Goal: Task Accomplishment & Management: Check status

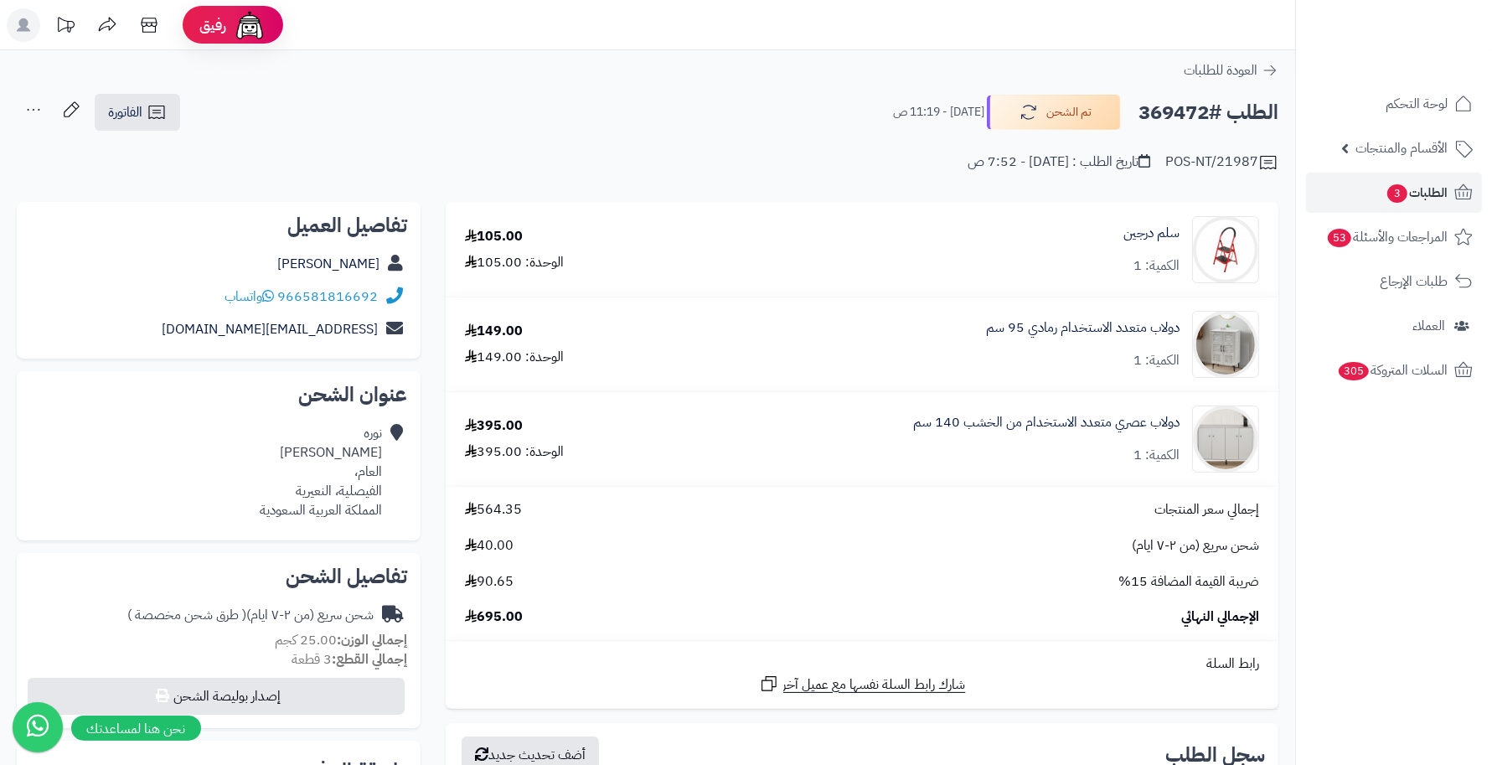
click at [1459, 170] on ul "لوحة التحكم الأقسام والمنتجات المنتجات الأقسام الماركات مواصفات المنتجات مواصفا…" at bounding box center [1394, 237] width 196 height 307
click at [1458, 193] on icon at bounding box center [1464, 193] width 20 height 20
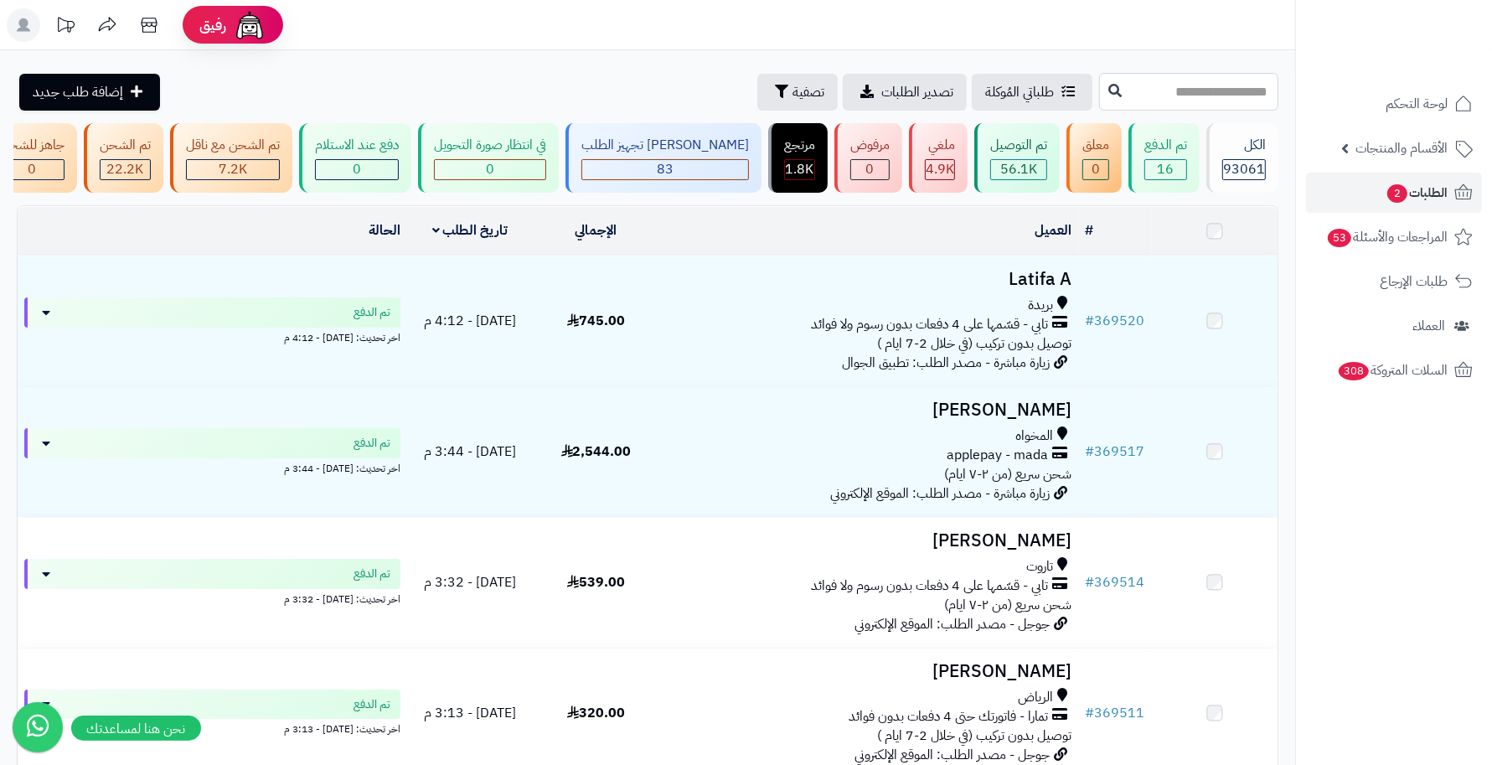
click at [1141, 73] on input "text" at bounding box center [1188, 92] width 179 height 38
type input "******"
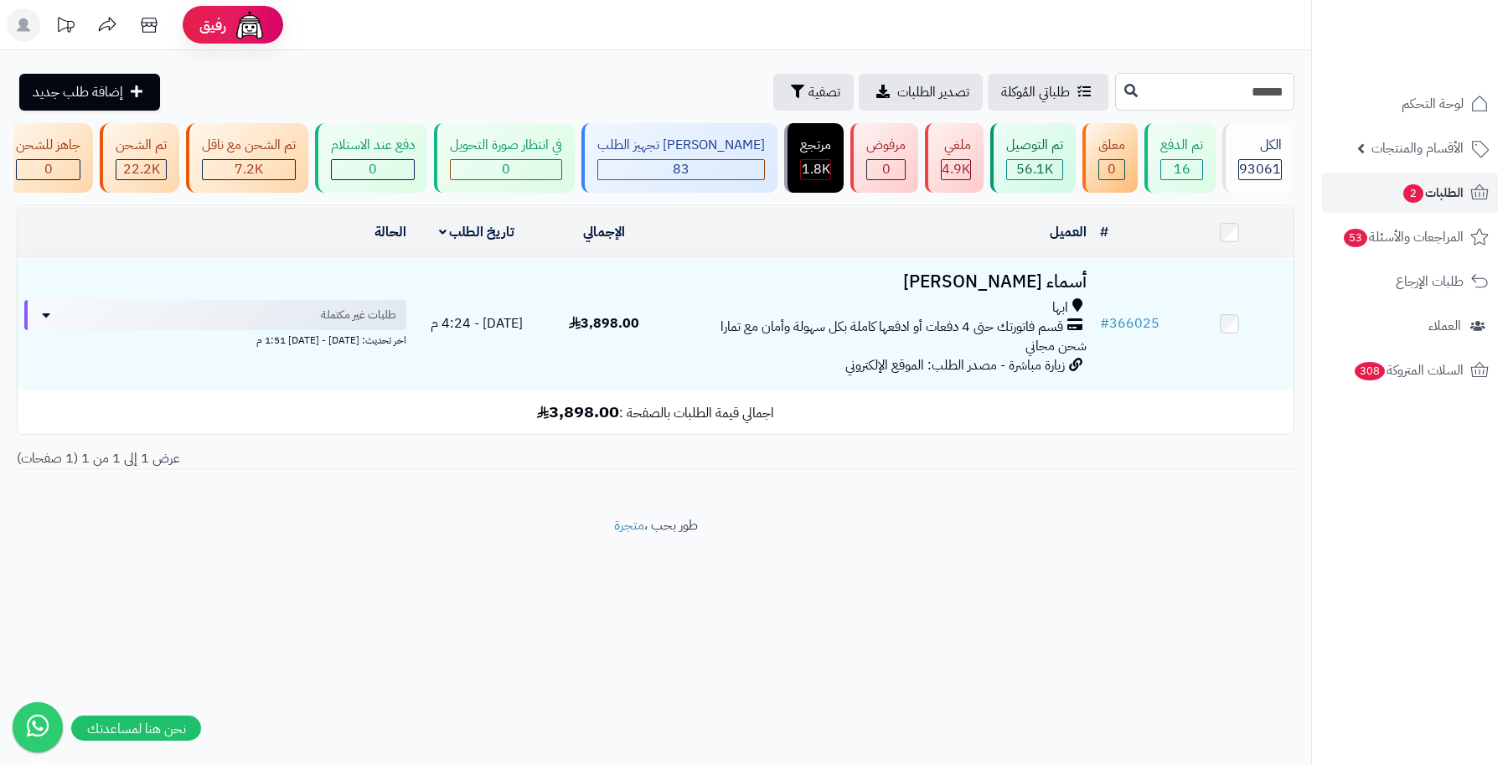
click at [1166, 99] on input "******" at bounding box center [1204, 92] width 179 height 38
type input "******"
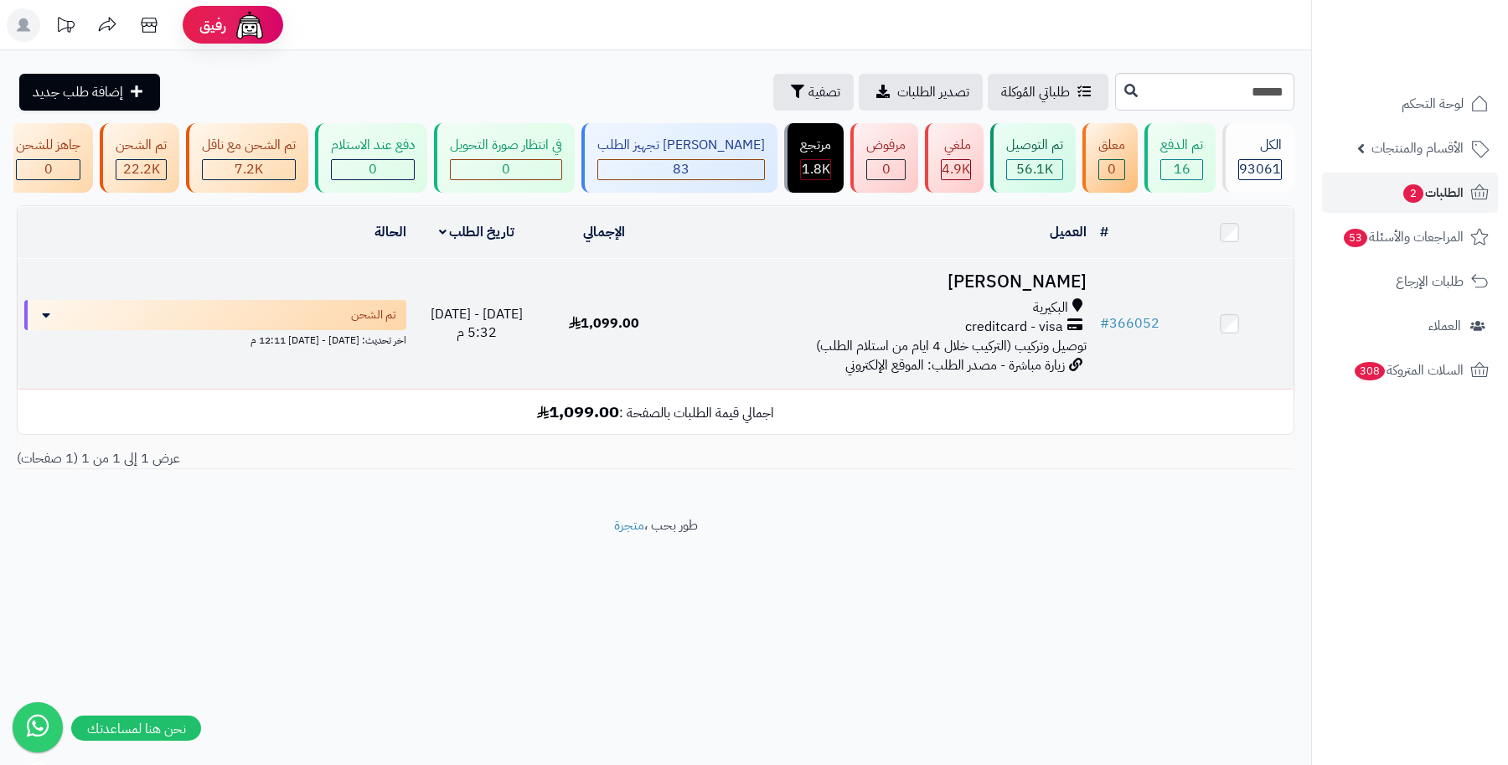
click at [1014, 292] on h3 "[PERSON_NAME]" at bounding box center [880, 281] width 411 height 19
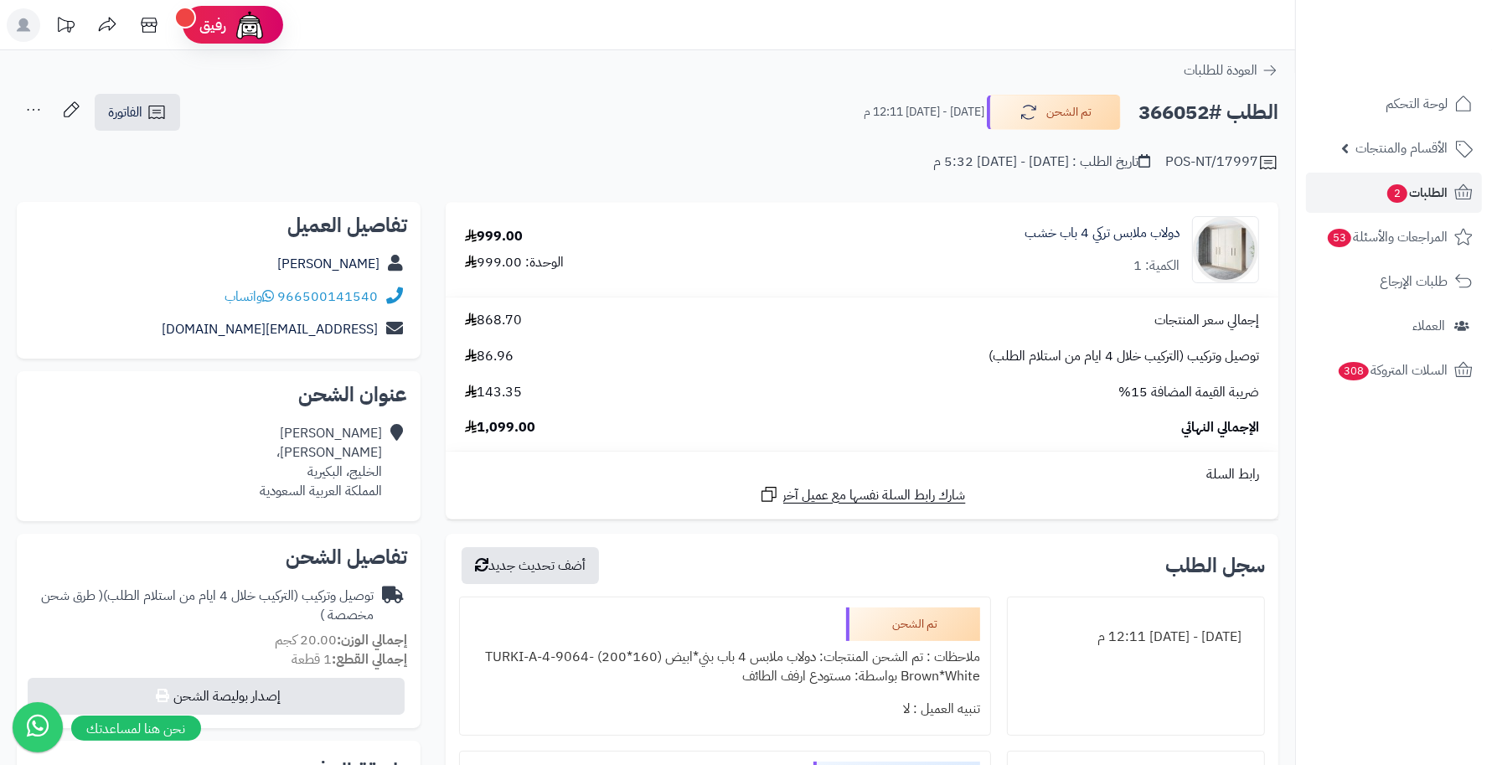
drag, startPoint x: 994, startPoint y: 166, endPoint x: 989, endPoint y: 156, distance: 10.9
click at [984, 156] on div "تاريخ الطلب : الأربعاء - ٣٠ يوليو ٢٠٢٥ - 5:32 م" at bounding box center [1041, 161] width 217 height 19
click at [1161, 116] on h2 "الطلب #366052" at bounding box center [1209, 113] width 140 height 34
copy h2 "366052"
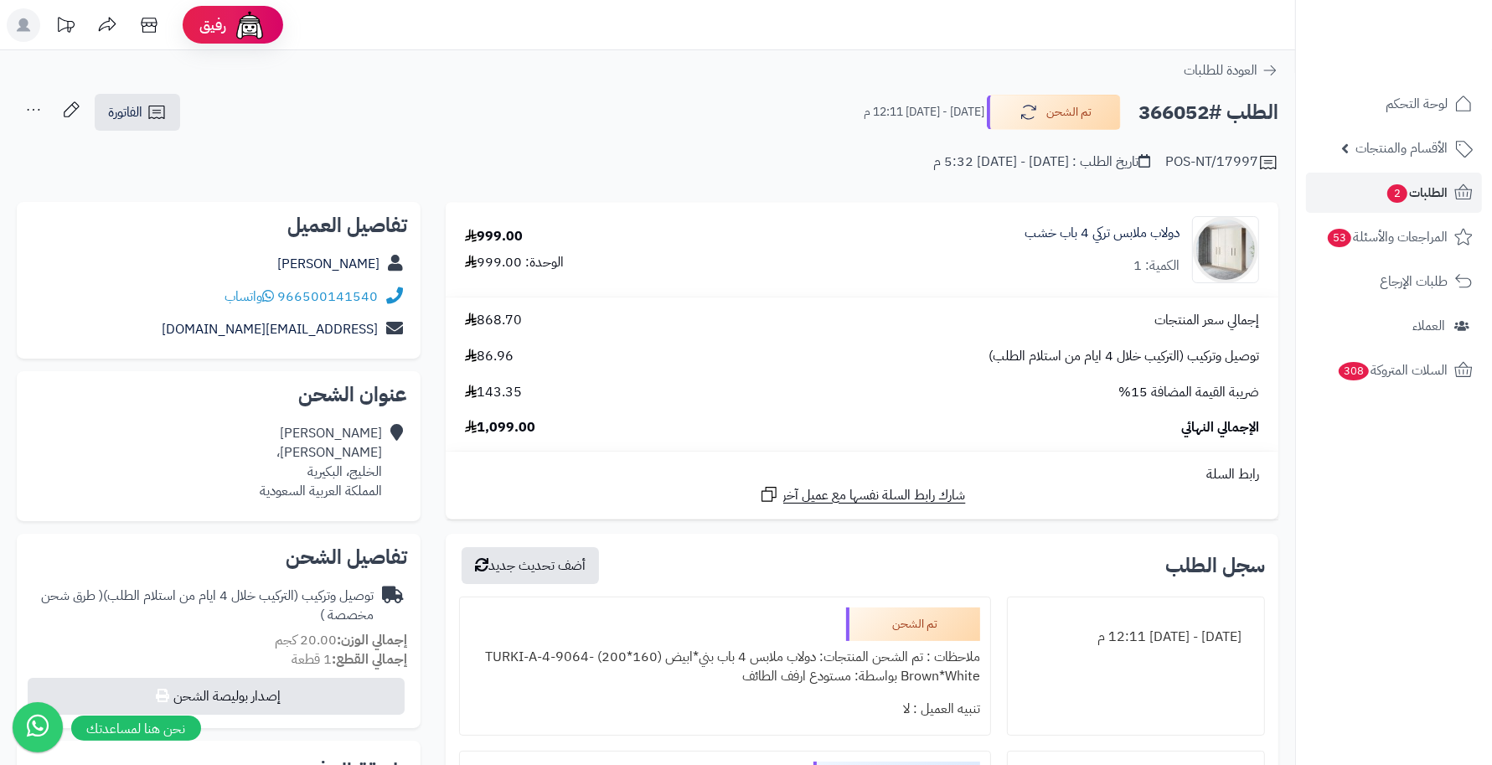
copy h2 "366052"
click at [1433, 189] on span "الطلبات 2" at bounding box center [1417, 192] width 62 height 23
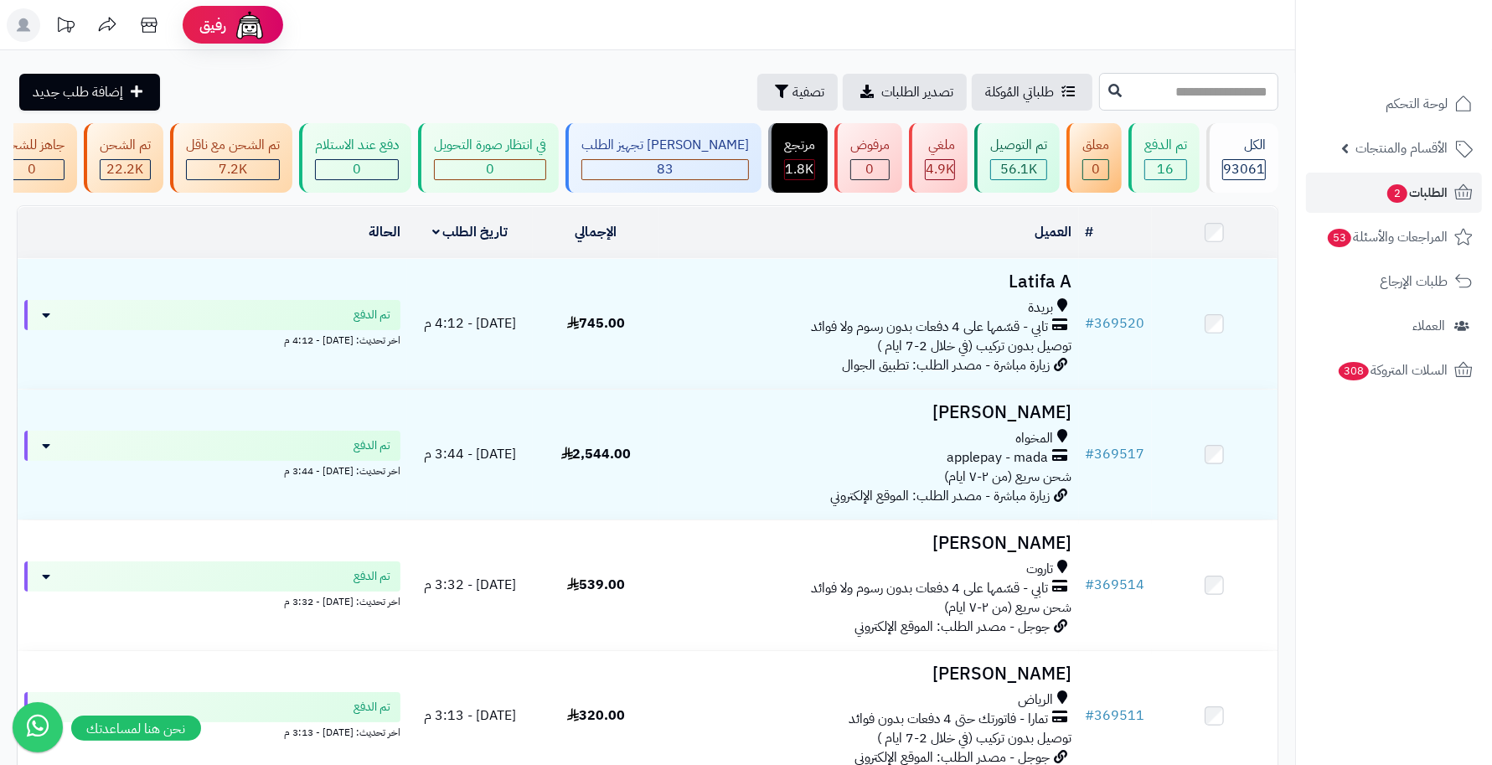
click at [1099, 85] on input "text" at bounding box center [1188, 92] width 179 height 38
paste input "******"
type input "******"
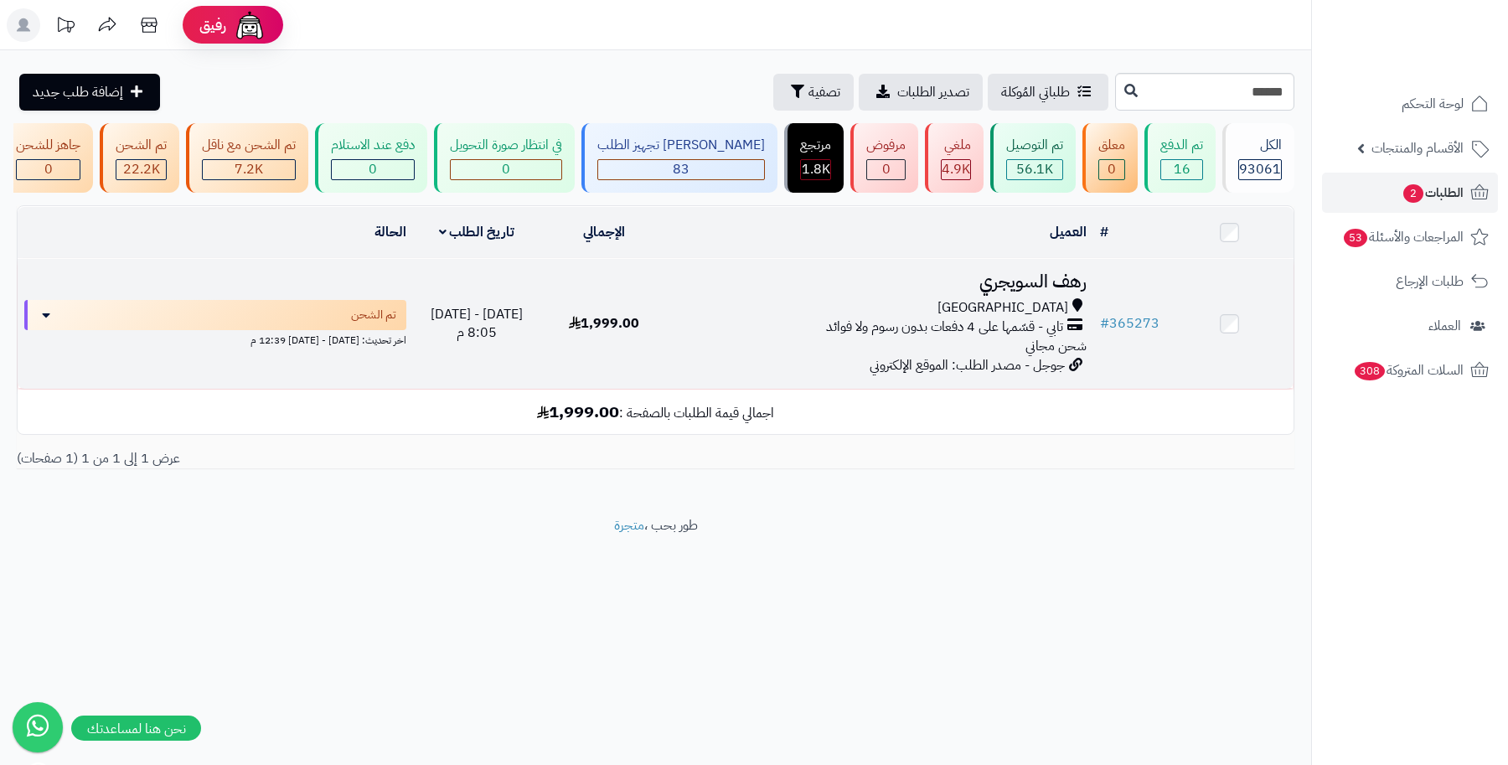
click at [1003, 292] on h3 "رهف السويجري" at bounding box center [880, 281] width 411 height 19
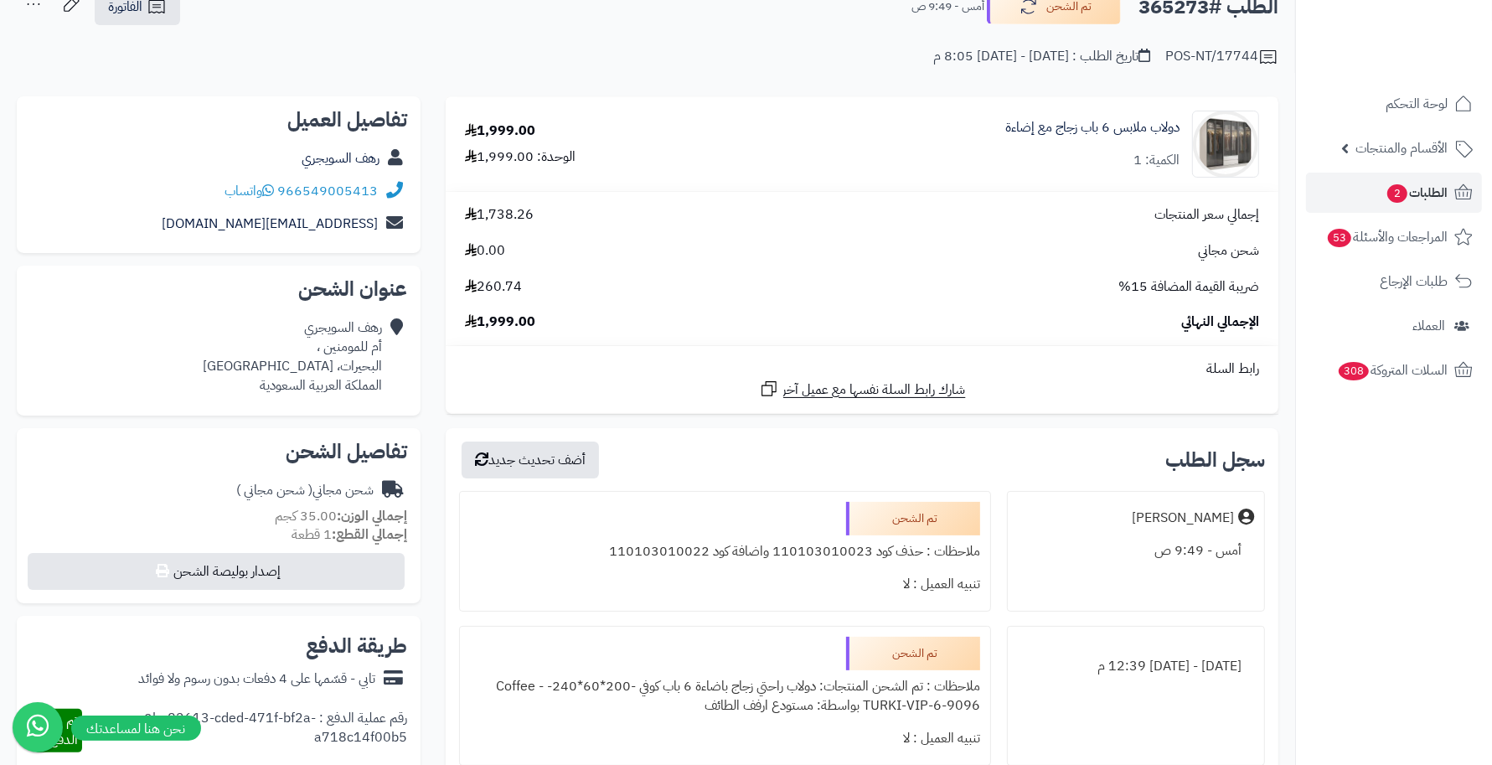
scroll to position [105, 0]
drag, startPoint x: 278, startPoint y: 189, endPoint x: 375, endPoint y: 193, distance: 97.3
click at [375, 193] on div "966549005413 واتساب" at bounding box center [301, 192] width 153 height 19
copy div "966549005413"
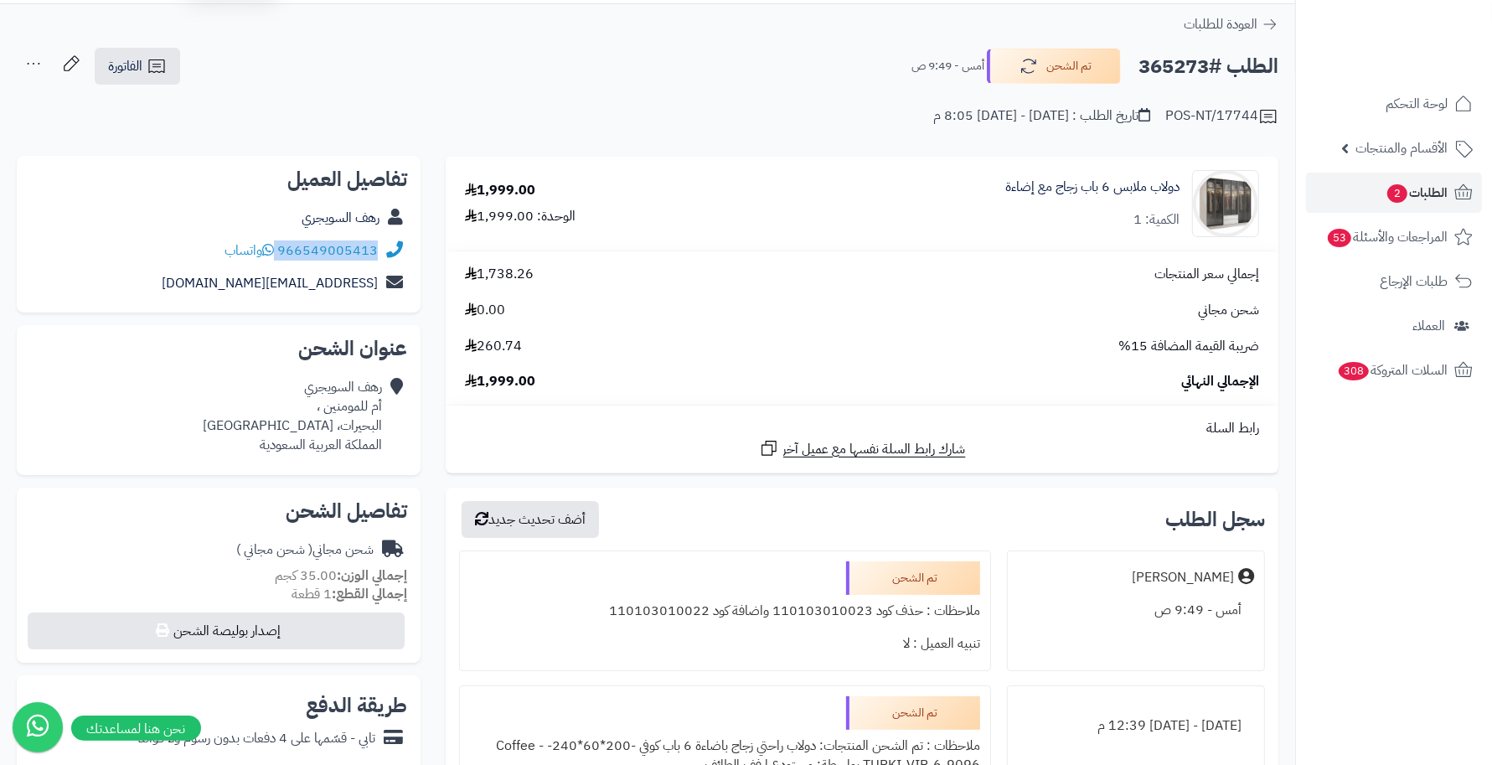
scroll to position [0, 0]
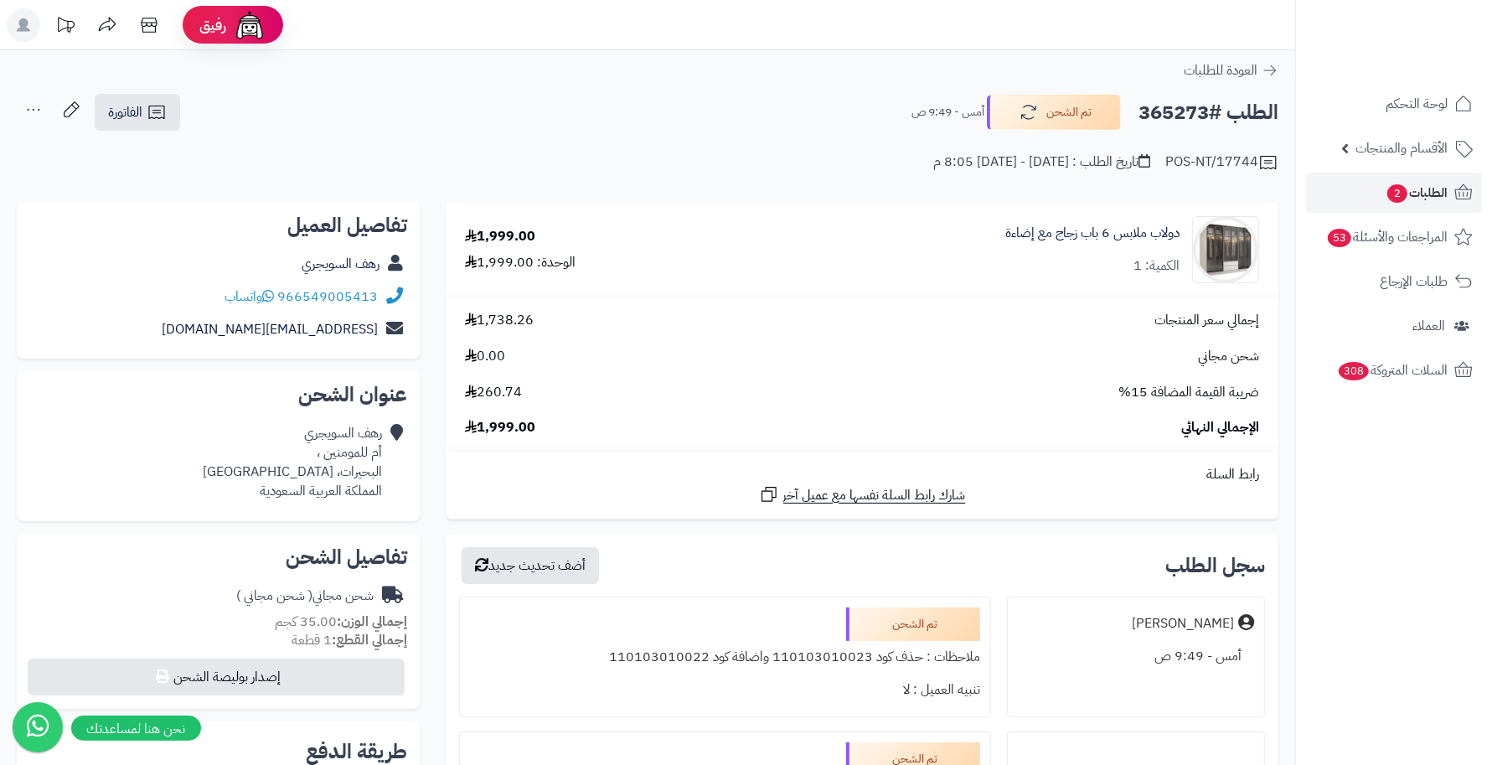
click at [1162, 120] on h2 "الطلب #365273" at bounding box center [1209, 113] width 140 height 34
copy h2 "365273"
click at [1429, 199] on span "الطلبات 2" at bounding box center [1417, 192] width 62 height 23
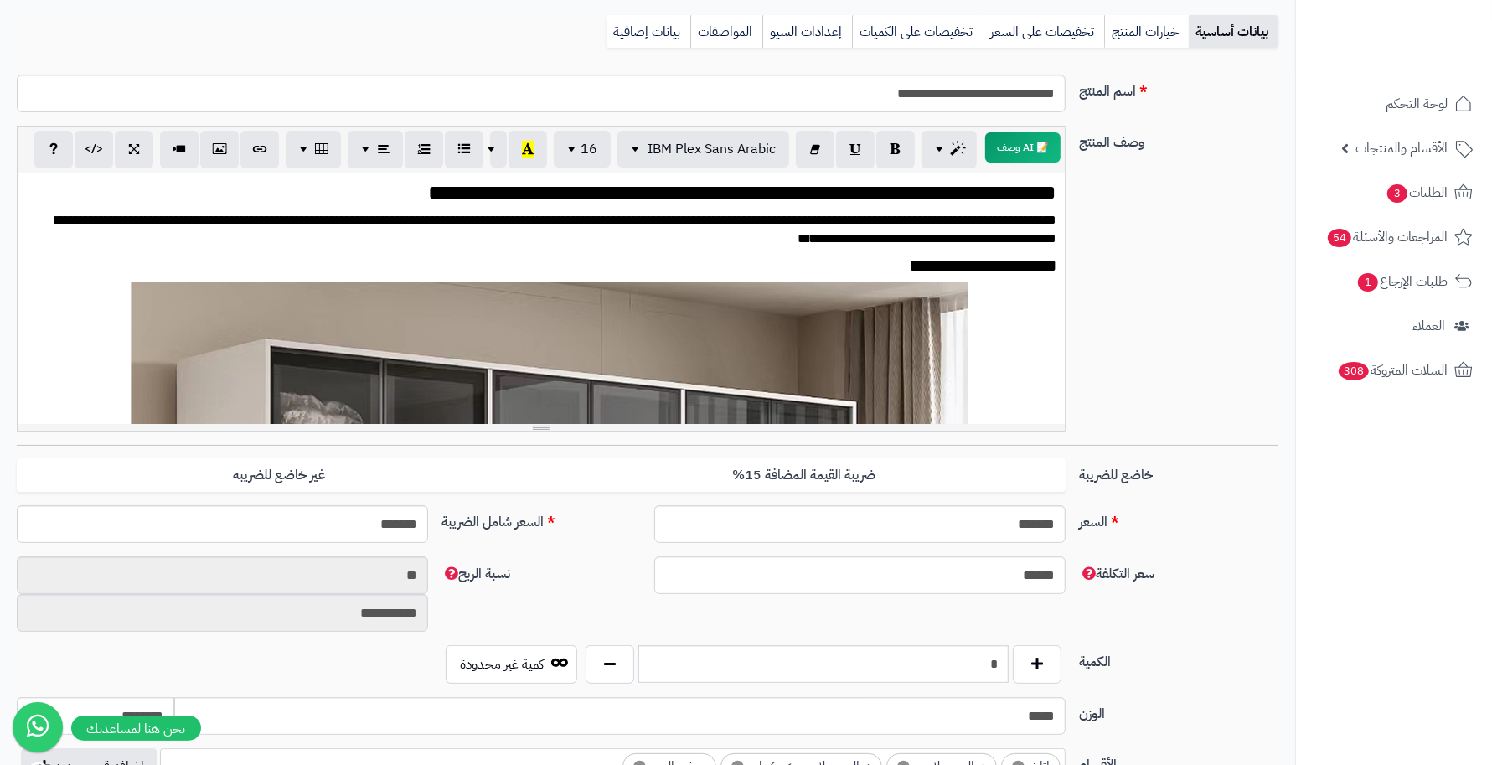
scroll to position [209, 0]
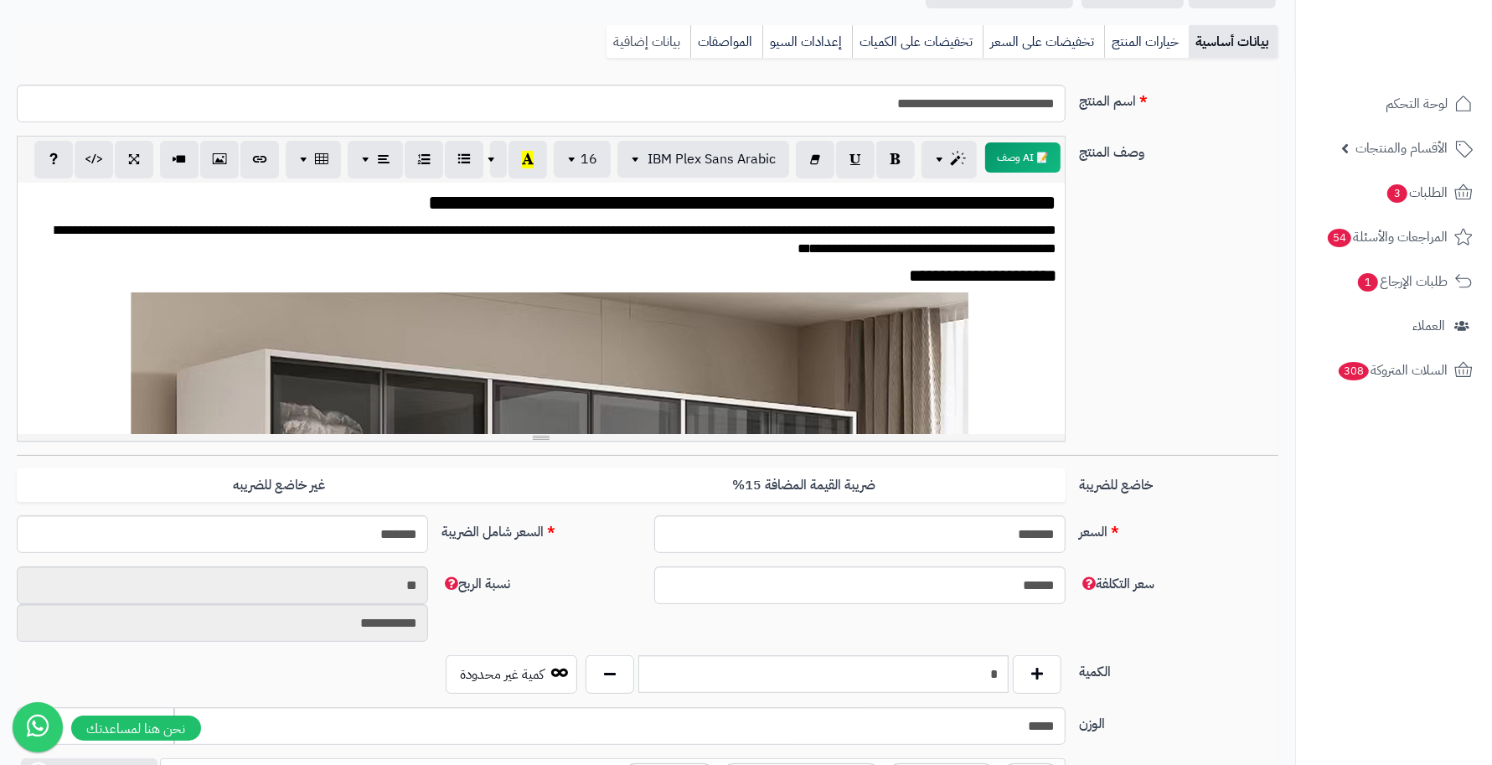
click at [645, 34] on link "بيانات إضافية" at bounding box center [649, 42] width 84 height 34
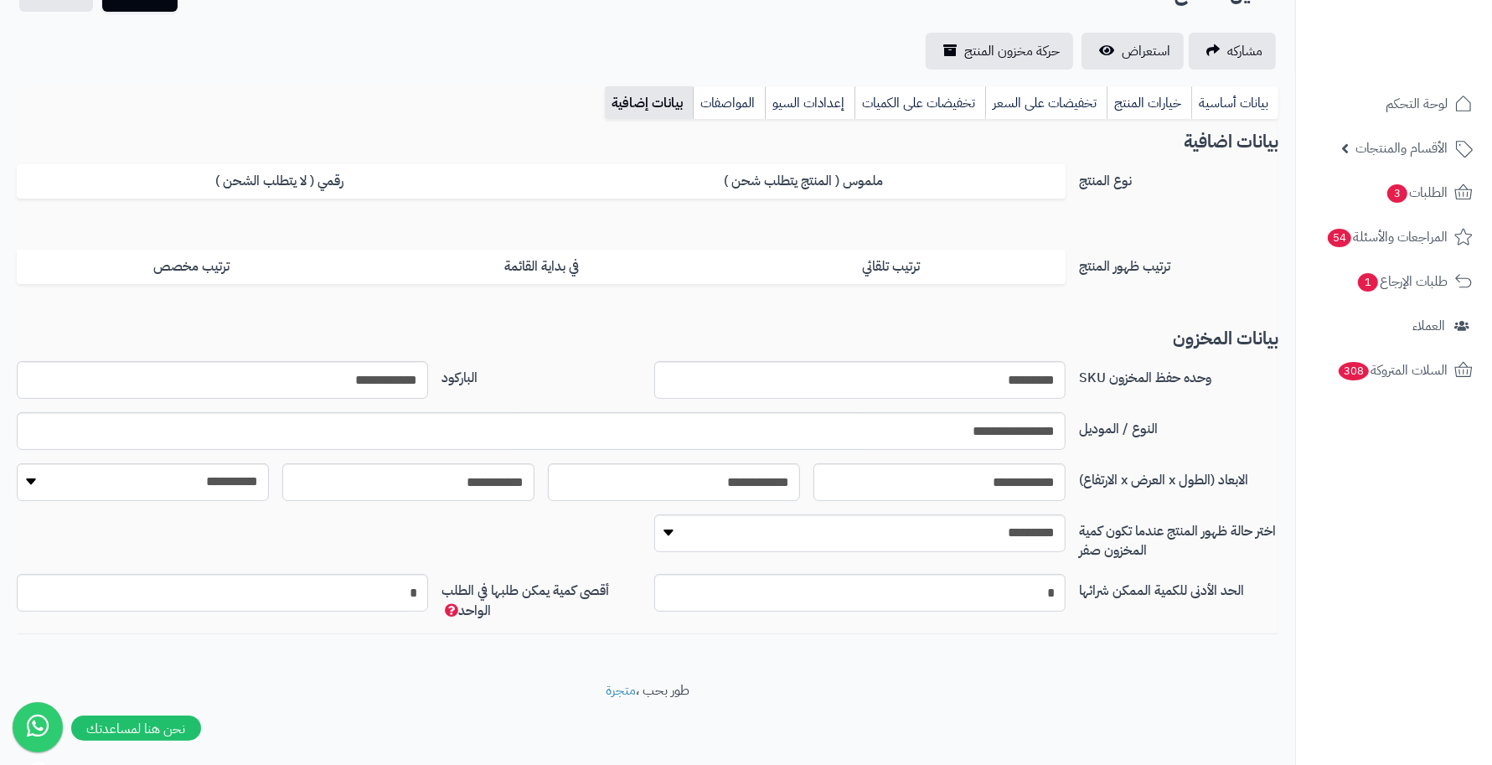
scroll to position [147, 0]
click at [1248, 106] on link "بيانات أساسية" at bounding box center [1234, 105] width 87 height 34
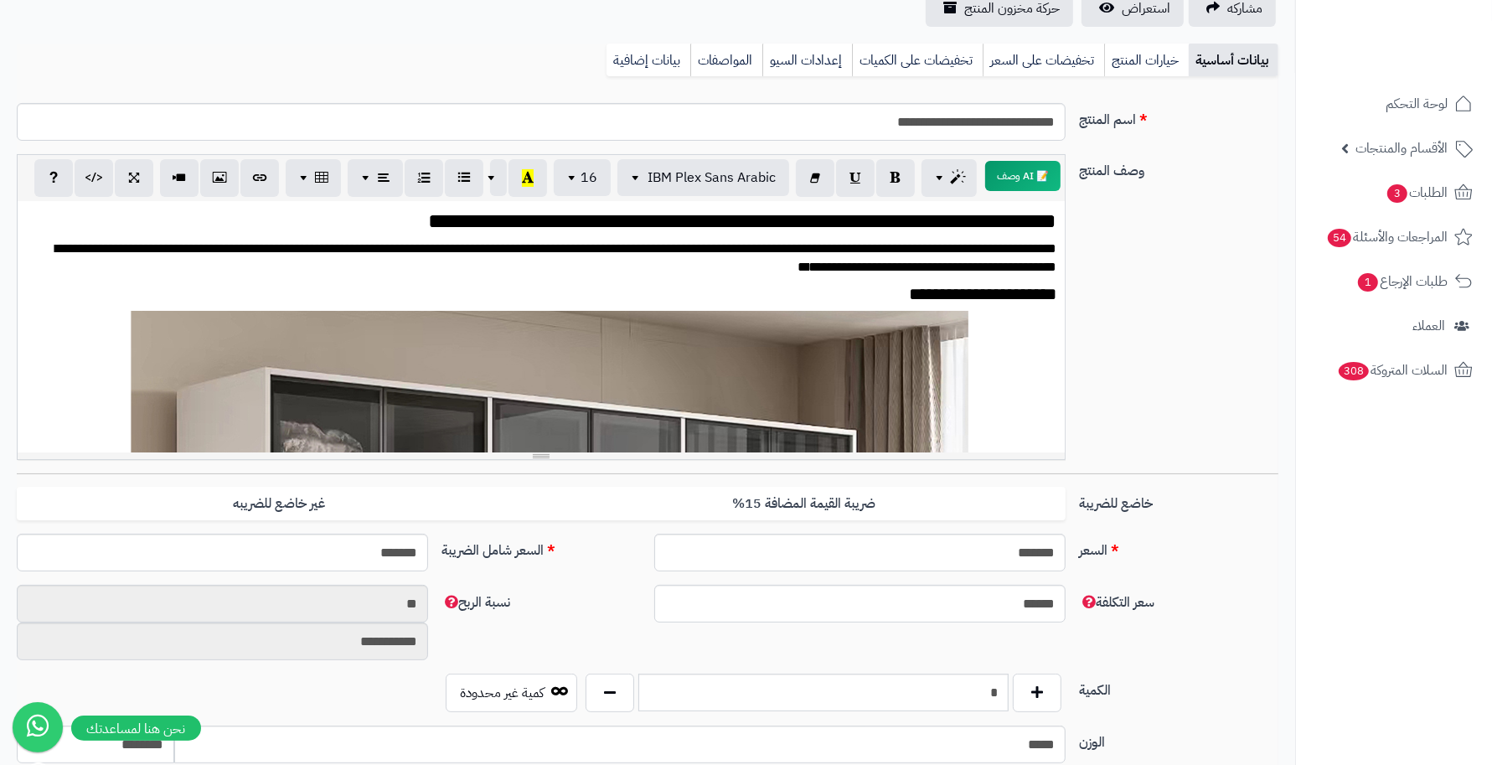
scroll to position [0, 0]
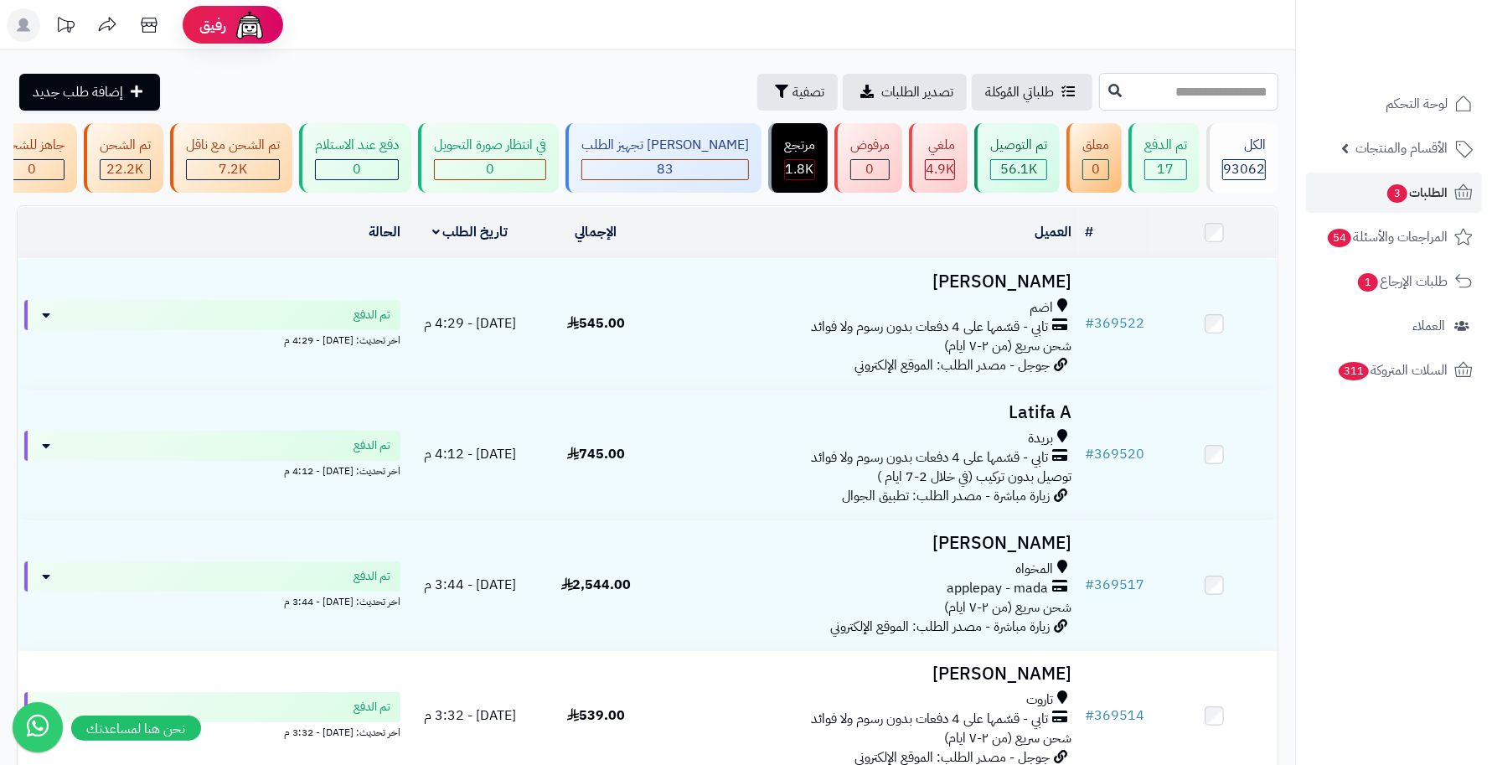
click at [1171, 88] on input "text" at bounding box center [1188, 92] width 179 height 38
paste input "******"
type input "******"
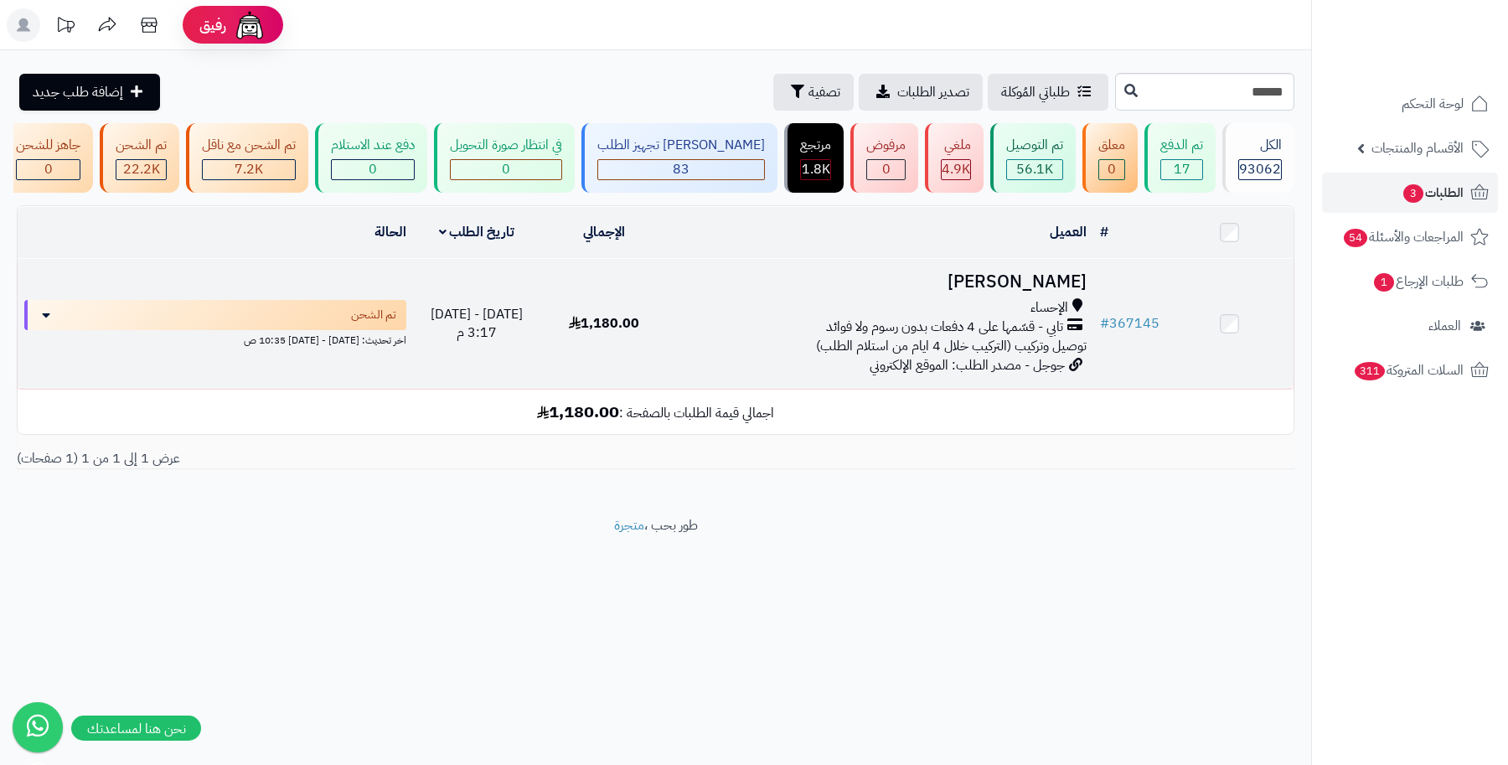
click at [1067, 290] on h3 "[PERSON_NAME]" at bounding box center [880, 281] width 411 height 19
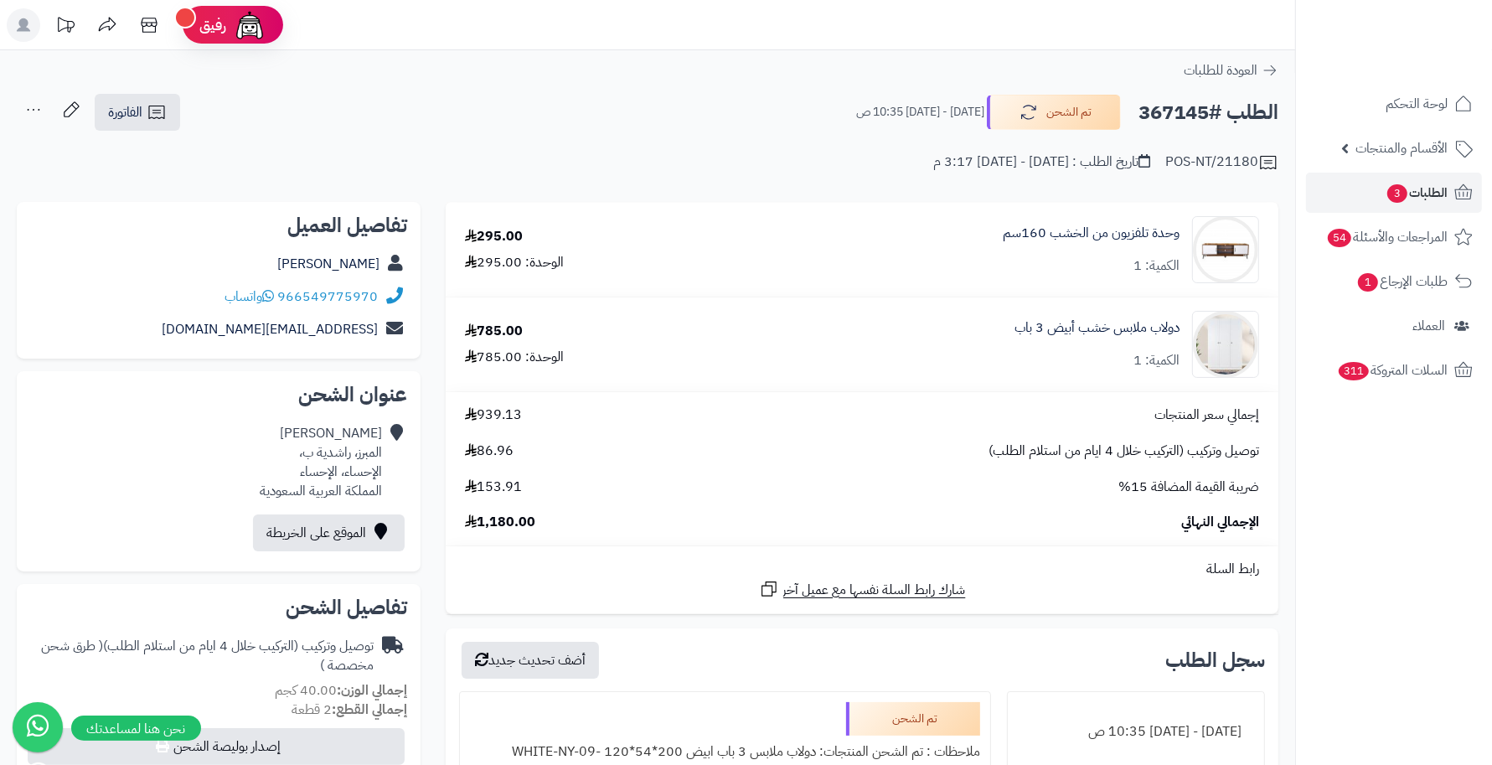
click at [1173, 111] on h2 "الطلب #367145" at bounding box center [1209, 113] width 140 height 34
copy h2 "367145"
